Goal: Find specific page/section: Find specific page/section

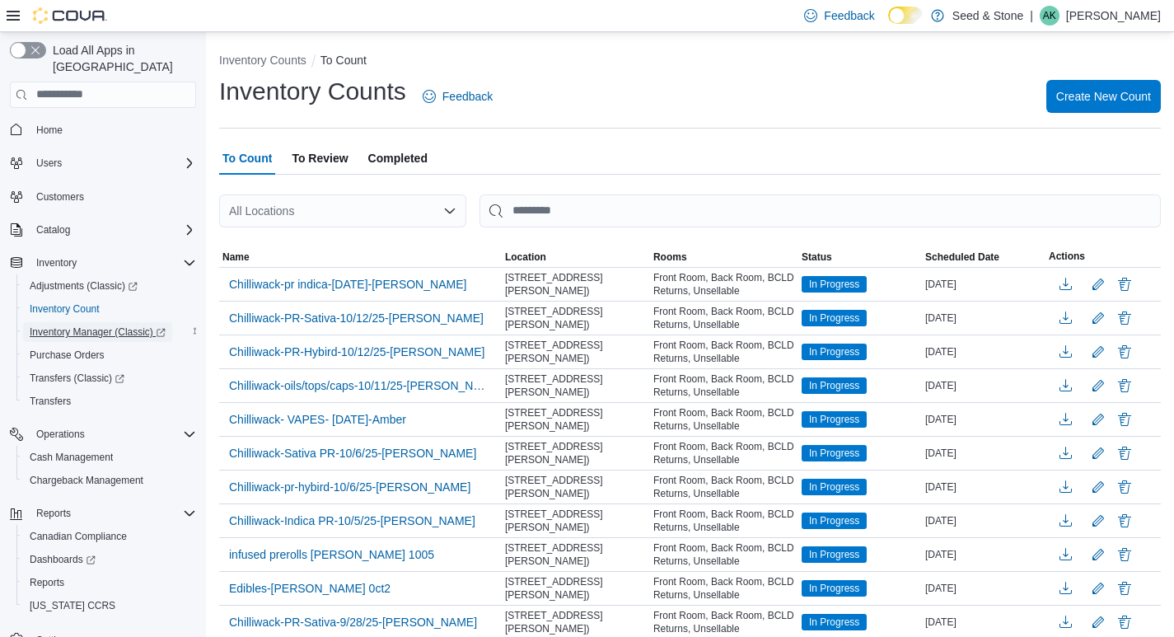
click at [56, 325] on span "Inventory Manager (Classic)" at bounding box center [98, 331] width 136 height 13
